Goal: Check status: Check status

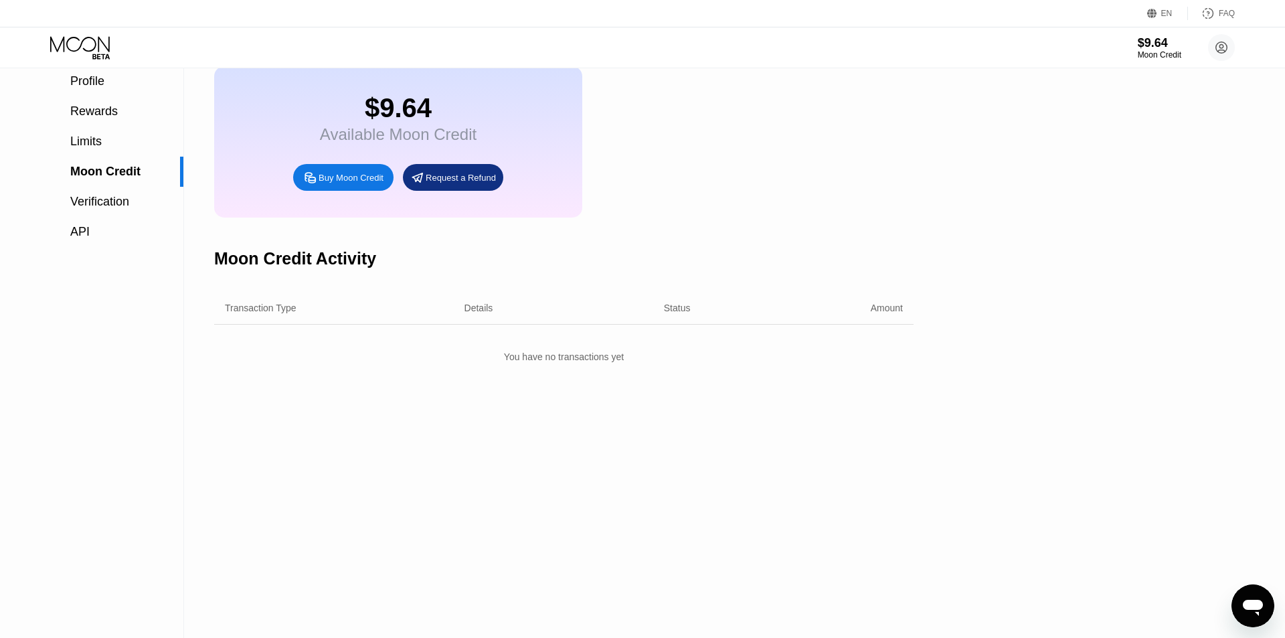
click at [693, 66] on div "Moon Credit" at bounding box center [564, 33] width 700 height 66
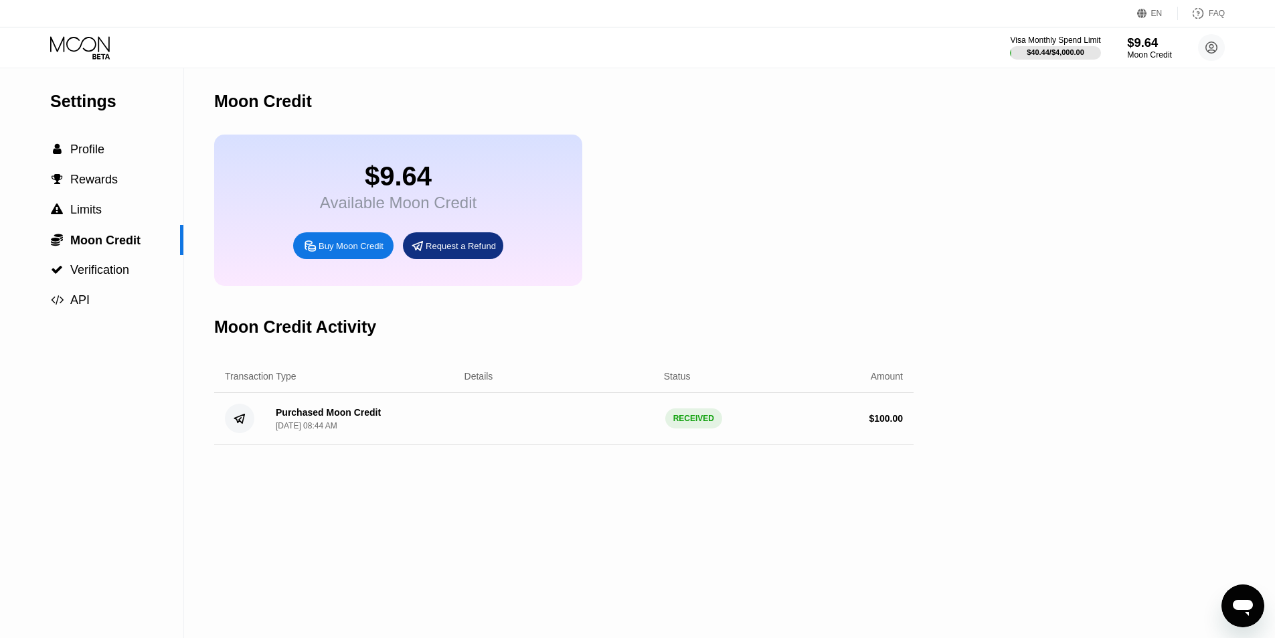
click at [1133, 47] on div "$9.64" at bounding box center [1149, 42] width 45 height 14
click at [1060, 44] on div "Visa Monthly Spend Limit" at bounding box center [1055, 39] width 92 height 9
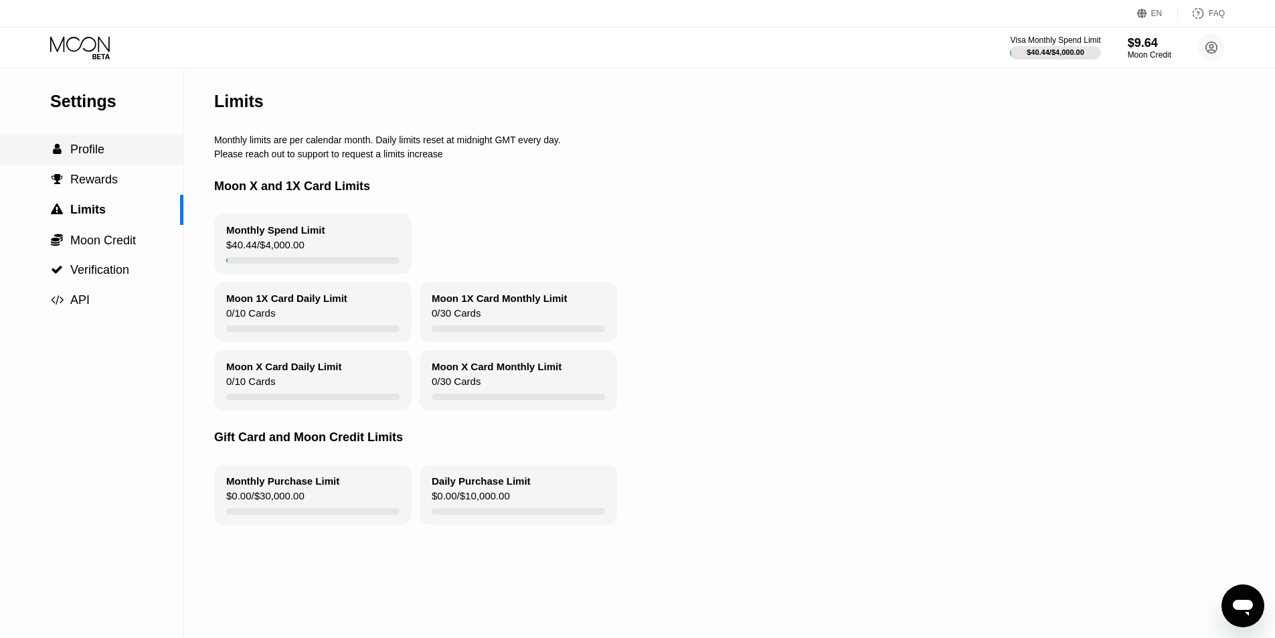
click at [98, 156] on span "Profile" at bounding box center [87, 149] width 34 height 13
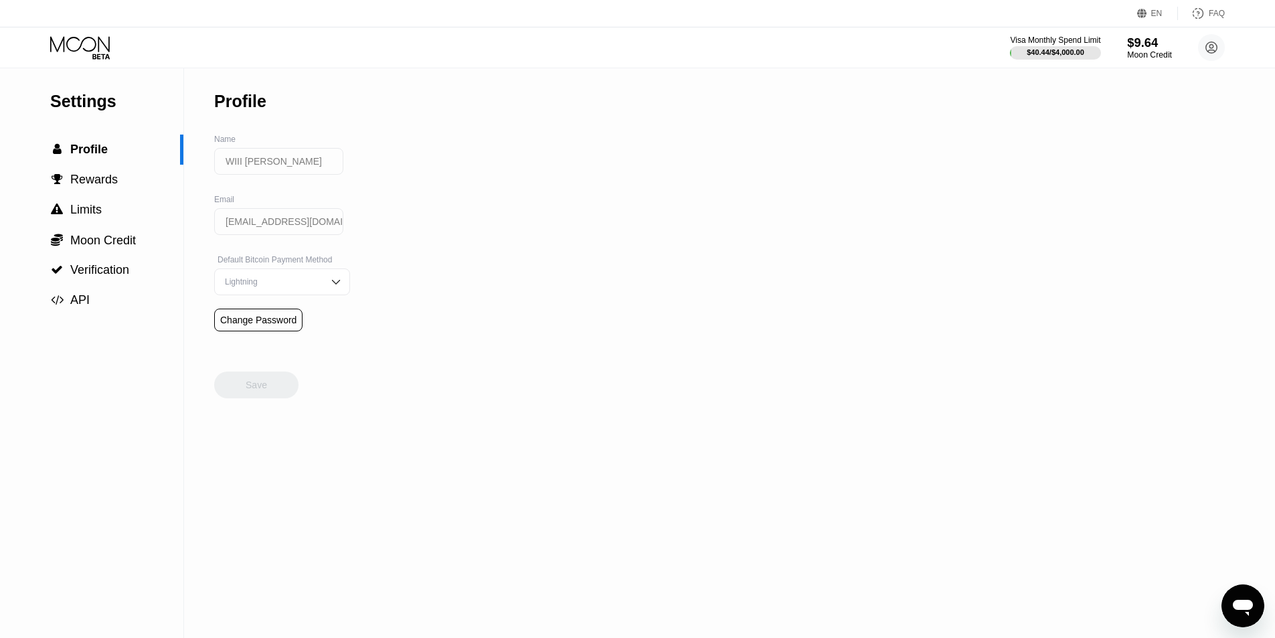
click at [1149, 52] on div "Moon Credit" at bounding box center [1149, 54] width 45 height 9
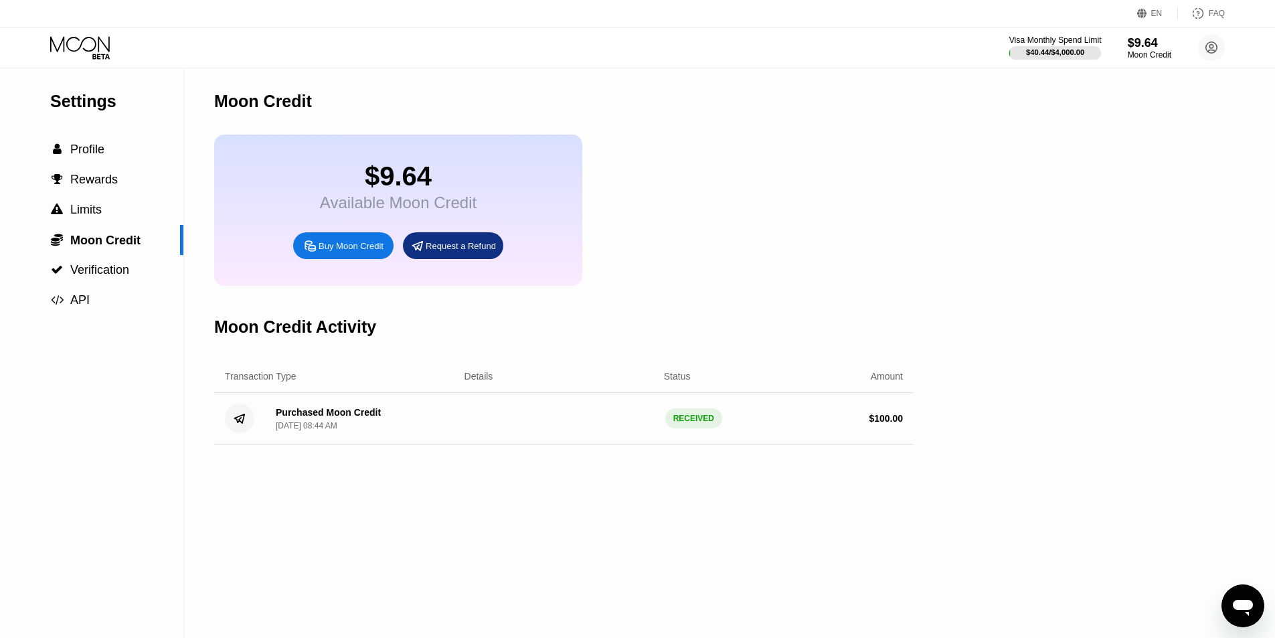
click at [1036, 50] on div "$40.44 / $4,000.00" at bounding box center [1055, 52] width 58 height 8
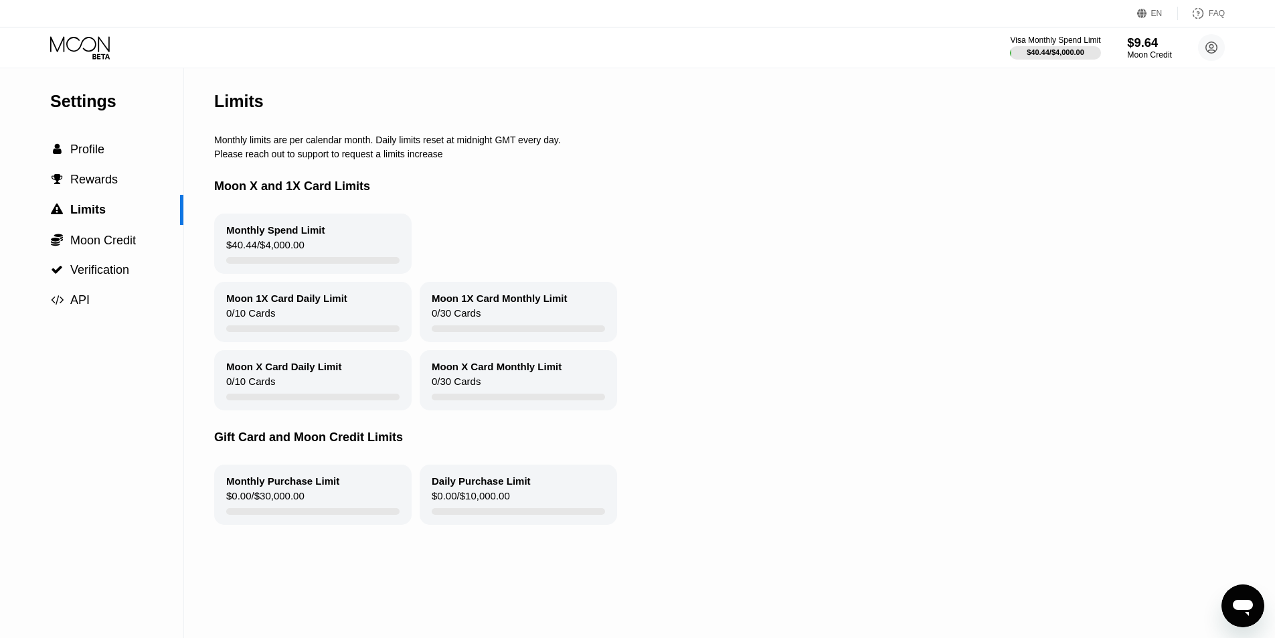
click at [1167, 49] on div "$9.64" at bounding box center [1149, 42] width 45 height 14
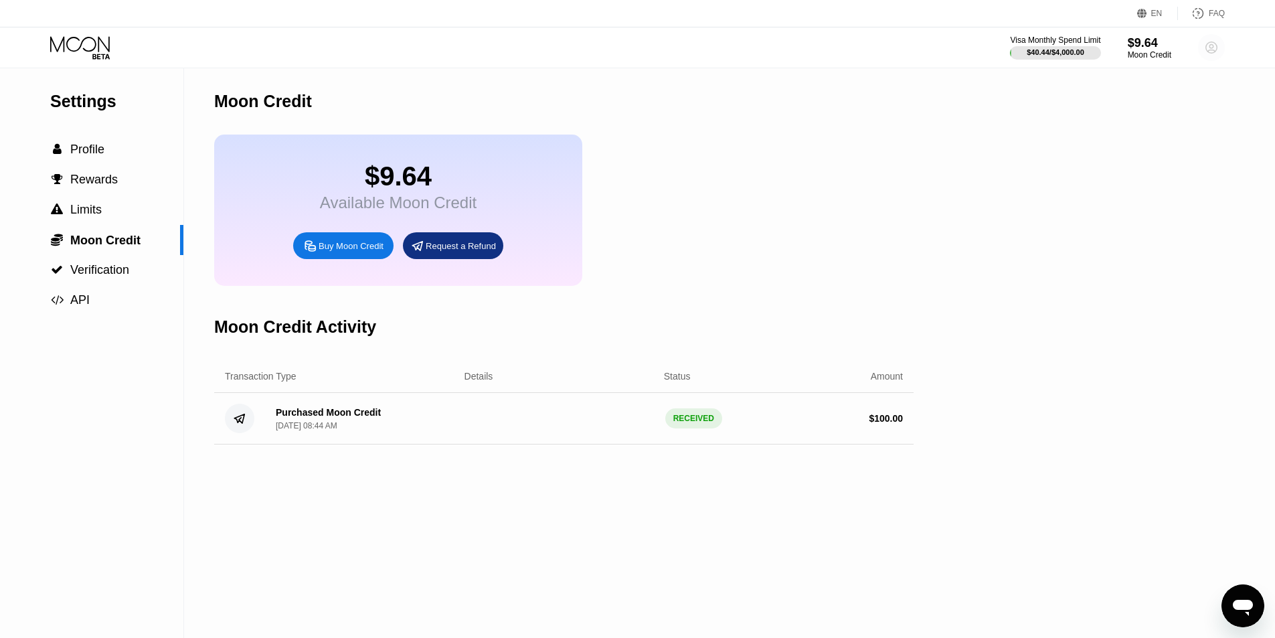
click at [1212, 48] on circle at bounding box center [1211, 47] width 27 height 27
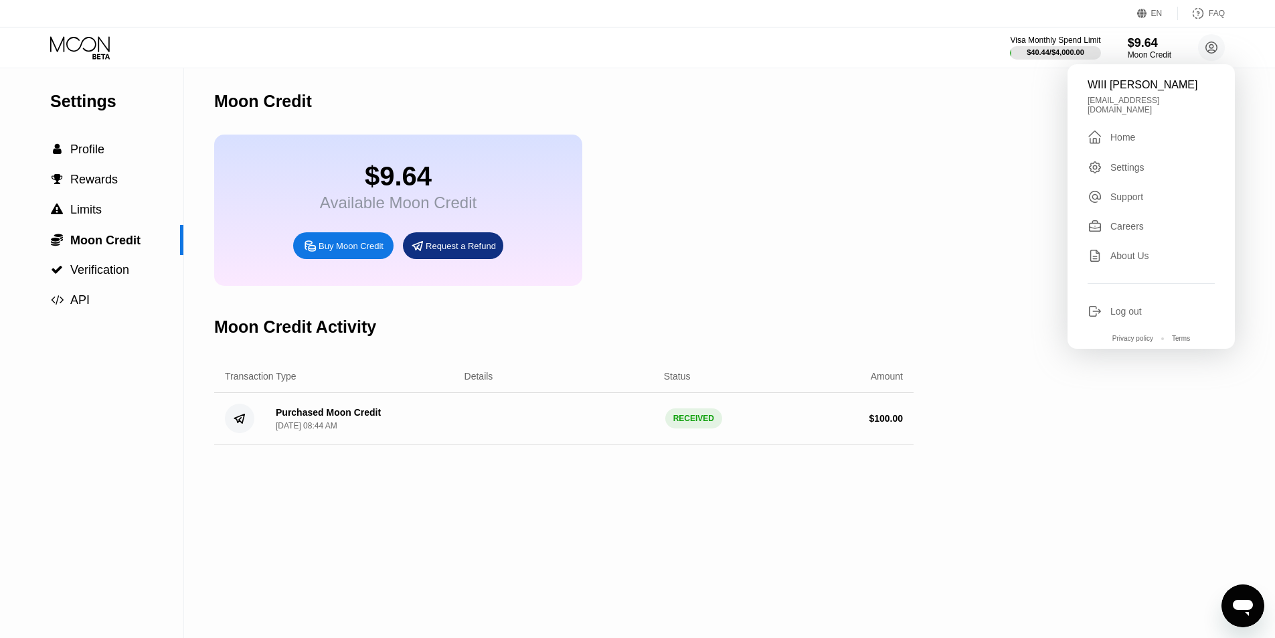
click at [881, 210] on div "$9.64 Available Moon Credit Buy Moon Credit Request a Refund" at bounding box center [564, 210] width 700 height 151
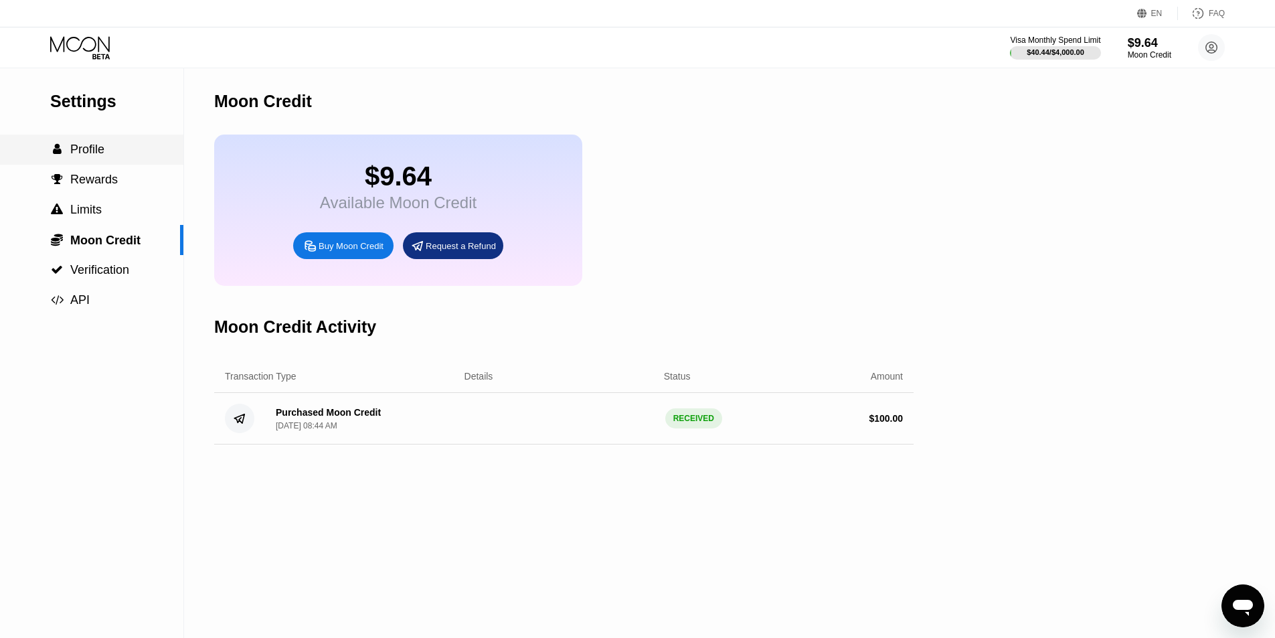
click at [95, 156] on span "Profile" at bounding box center [87, 149] width 34 height 13
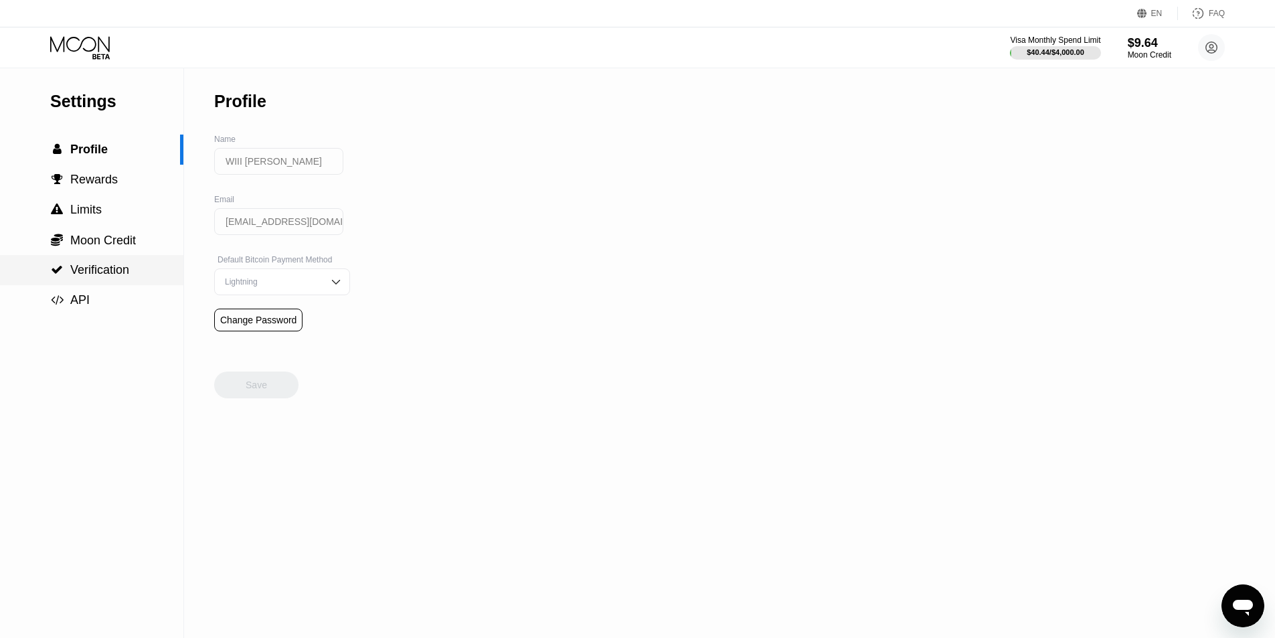
click at [96, 285] on div " Verification" at bounding box center [91, 270] width 183 height 30
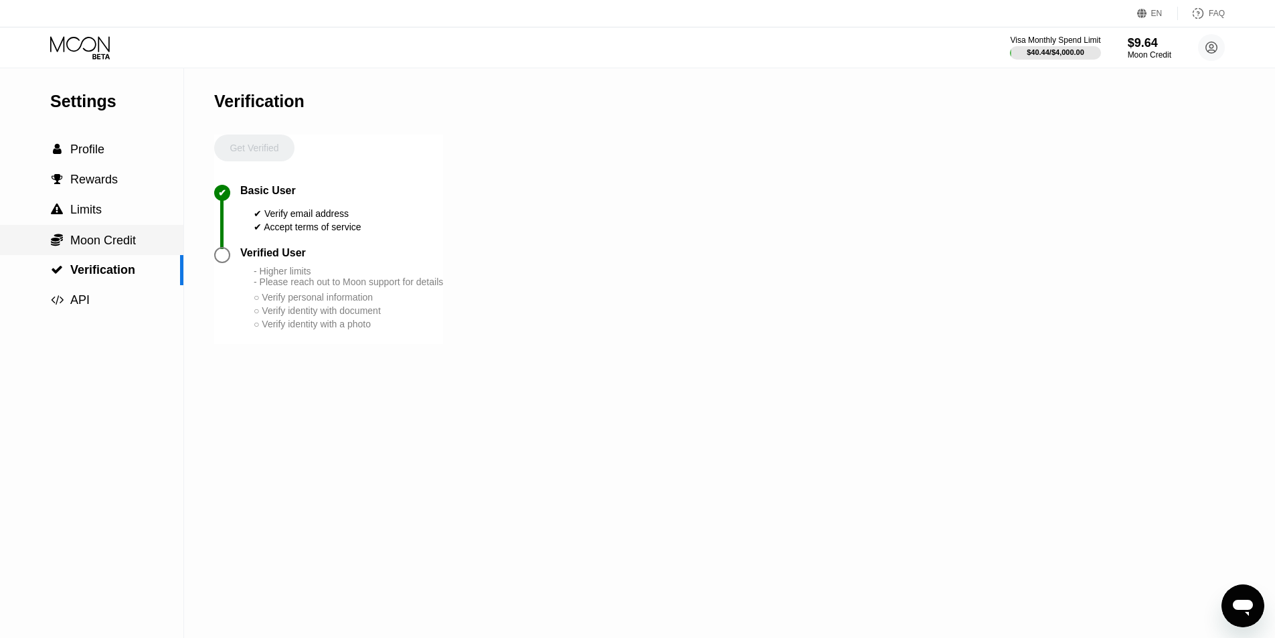
click at [82, 247] on span "Moon Credit" at bounding box center [103, 240] width 66 height 13
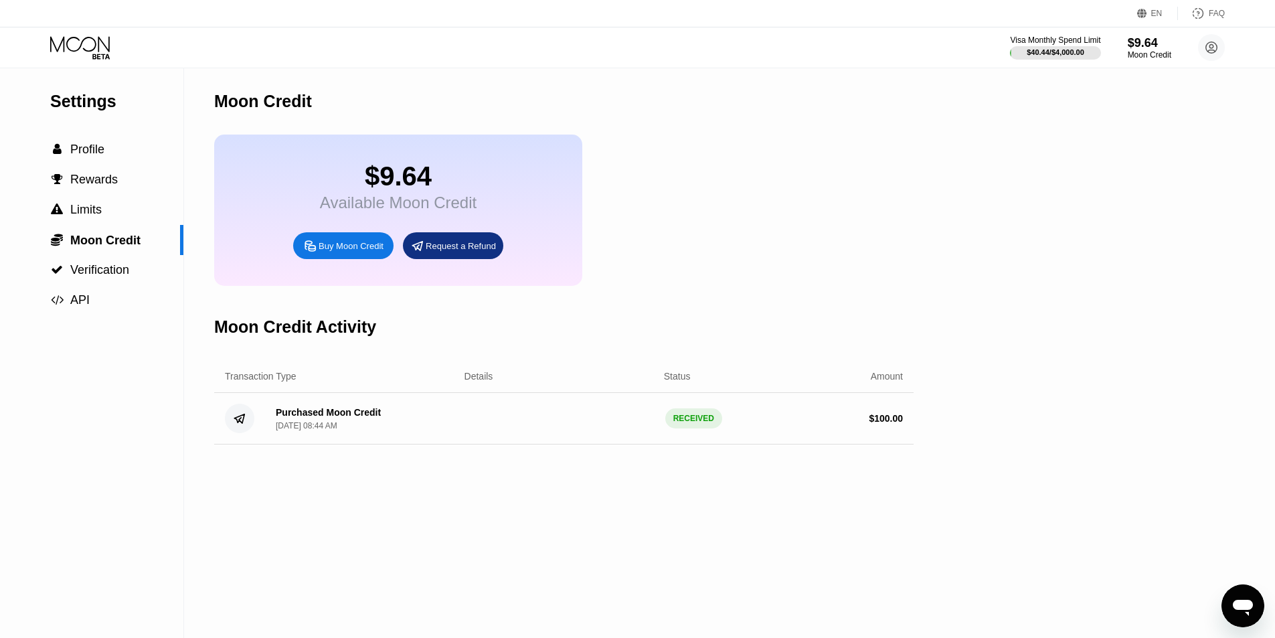
click at [335, 252] on div "Buy Moon Credit" at bounding box center [351, 245] width 65 height 11
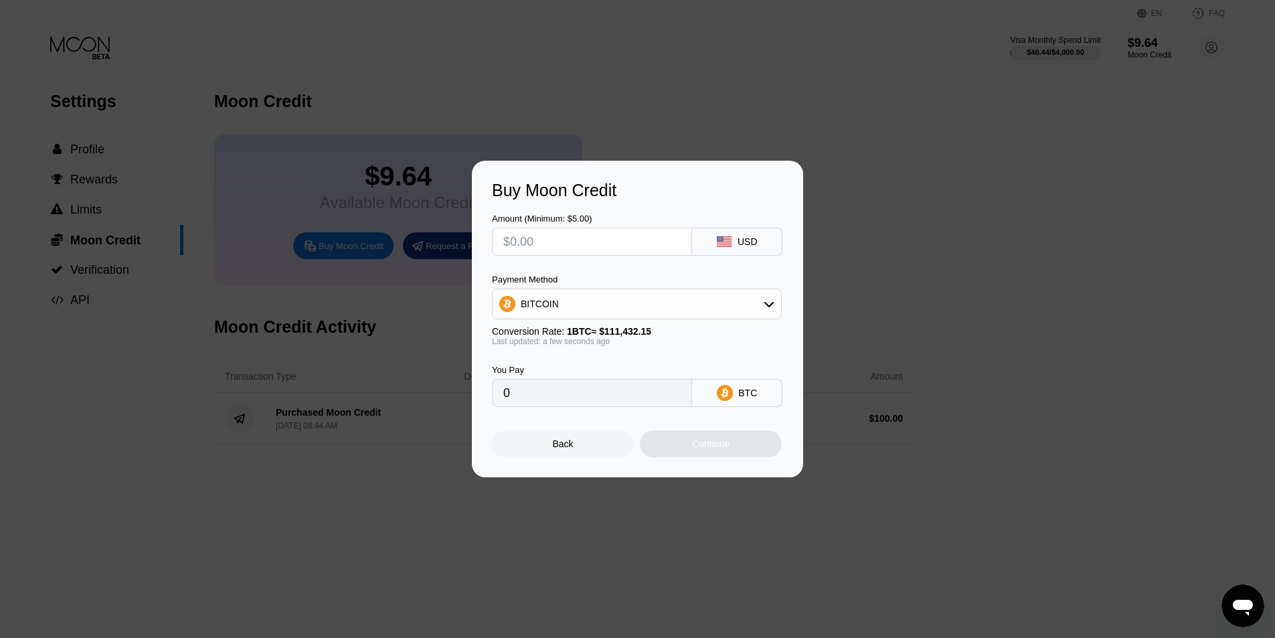
click at [469, 100] on div at bounding box center [642, 319] width 1285 height 638
click at [582, 446] on div "Back" at bounding box center [563, 443] width 142 height 27
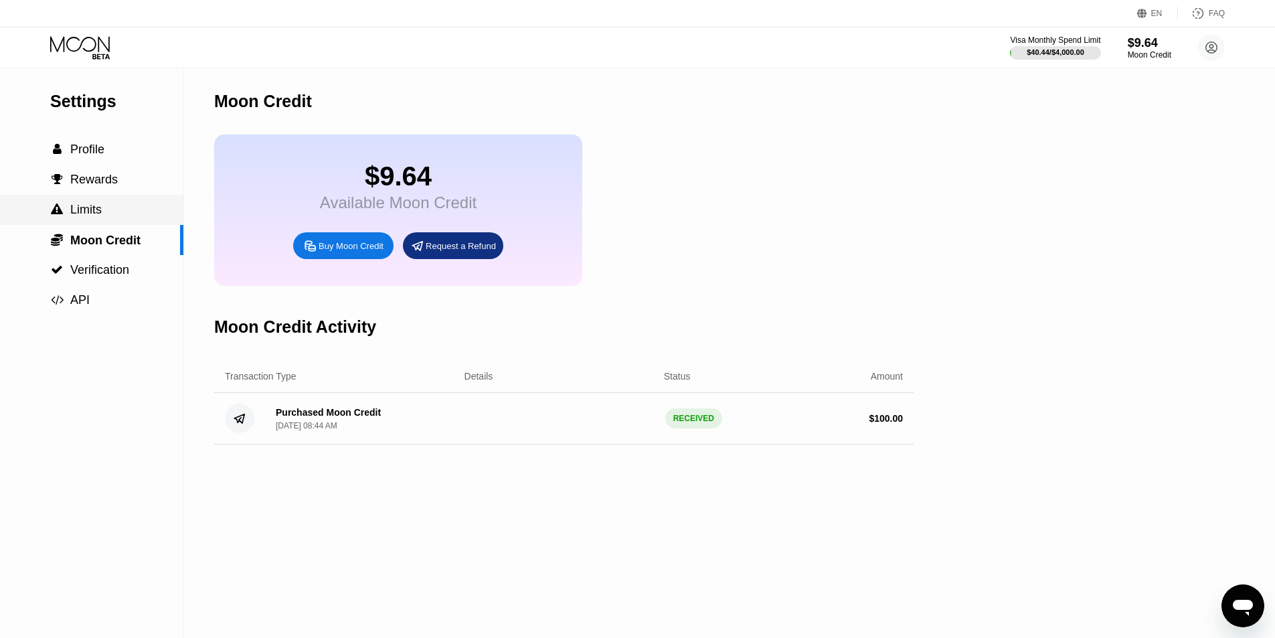
click at [84, 216] on span "Limits" at bounding box center [85, 209] width 31 height 13
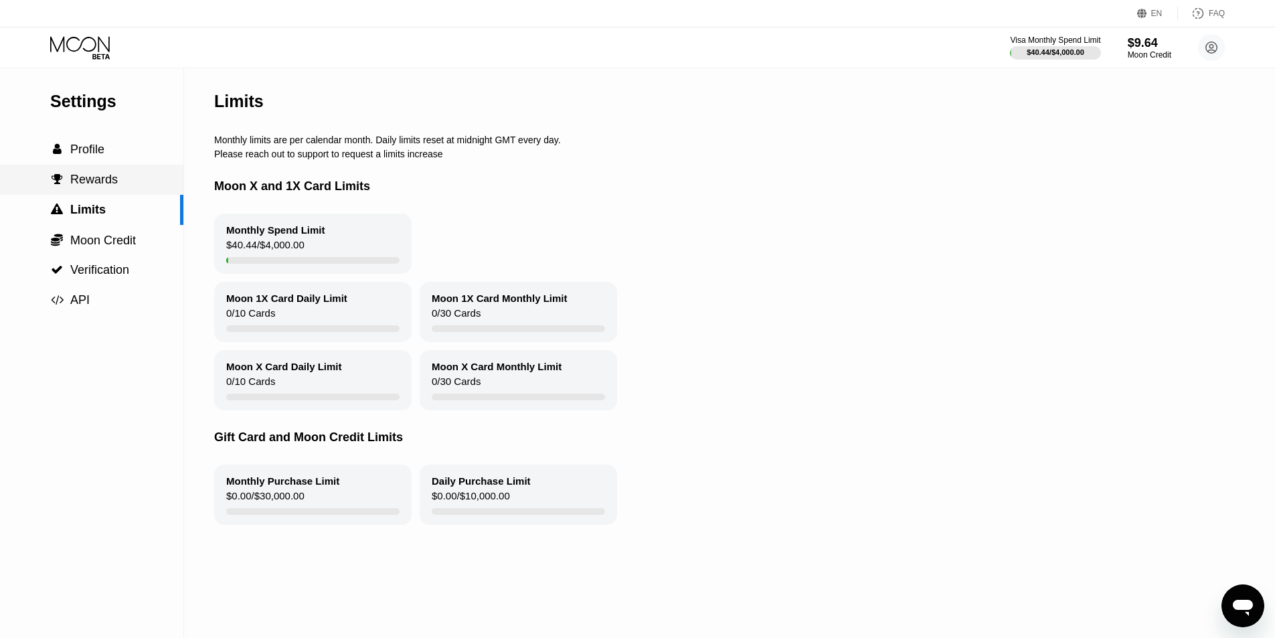
click at [108, 179] on span "Rewards" at bounding box center [94, 179] width 48 height 13
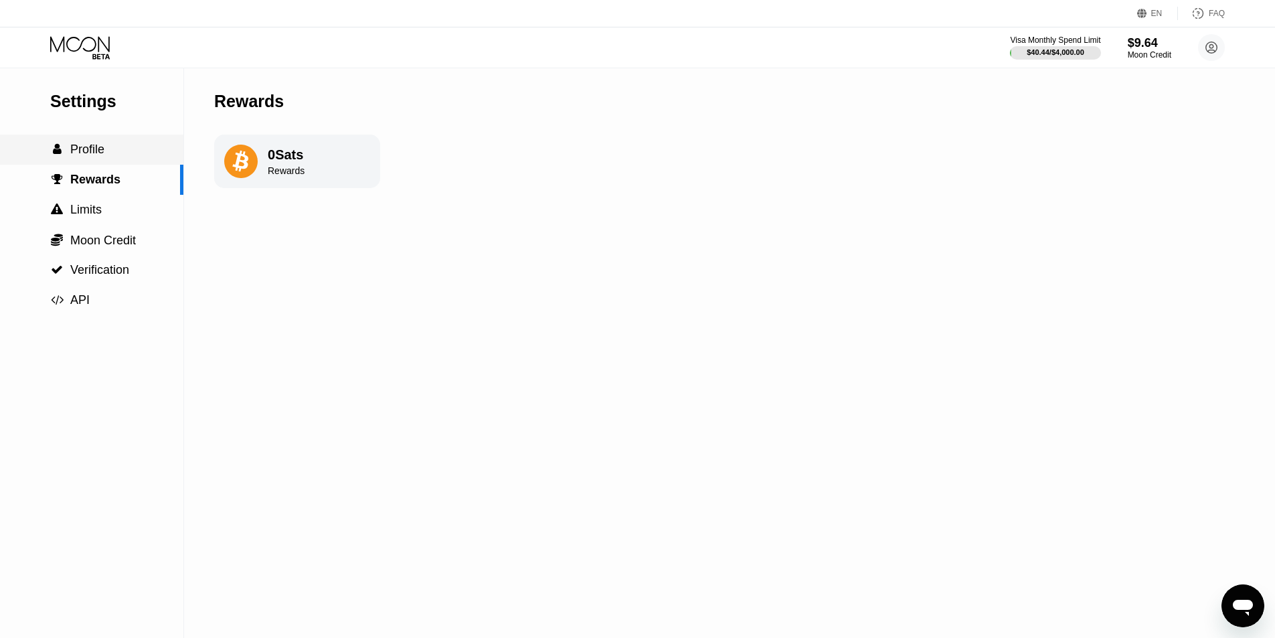
click at [103, 156] on span "Profile" at bounding box center [87, 149] width 34 height 13
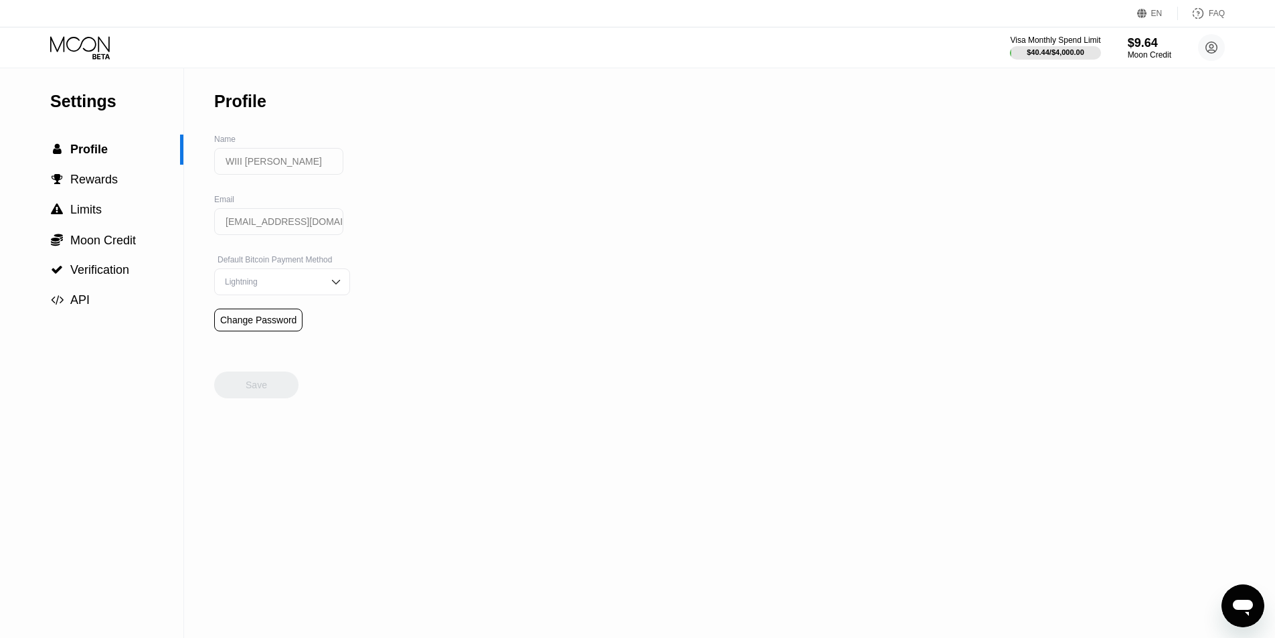
click at [90, 59] on icon at bounding box center [81, 47] width 62 height 23
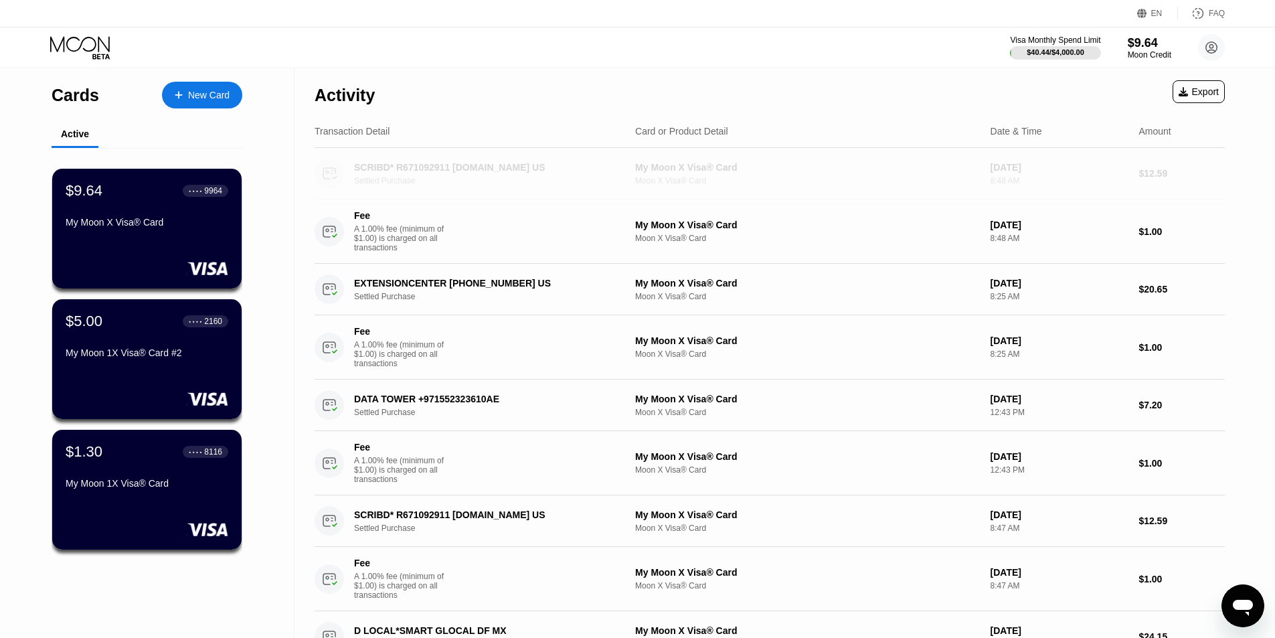
drag, startPoint x: 453, startPoint y: 170, endPoint x: 506, endPoint y: 178, distance: 54.2
click at [506, 178] on div "SCRIBD* R671092911 SCRIBD.COM US Settled Purchase" at bounding box center [493, 173] width 279 height 23
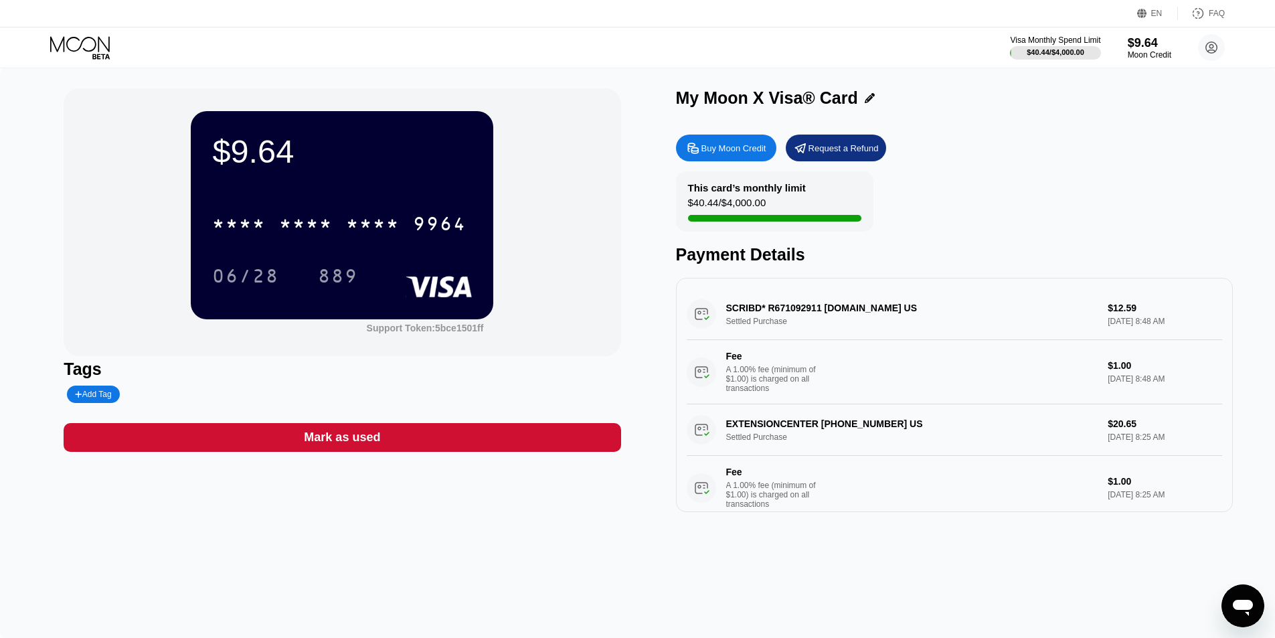
drag, startPoint x: 825, startPoint y: 315, endPoint x: 863, endPoint y: 314, distance: 38.2
click at [863, 314] on div "SCRIBD* R671092911 SCRIBD.COM US Settled Purchase $12.59 Sep 22, 2025 8:48 AM F…" at bounding box center [955, 347] width 536 height 116
